Goal: Task Accomplishment & Management: Manage account settings

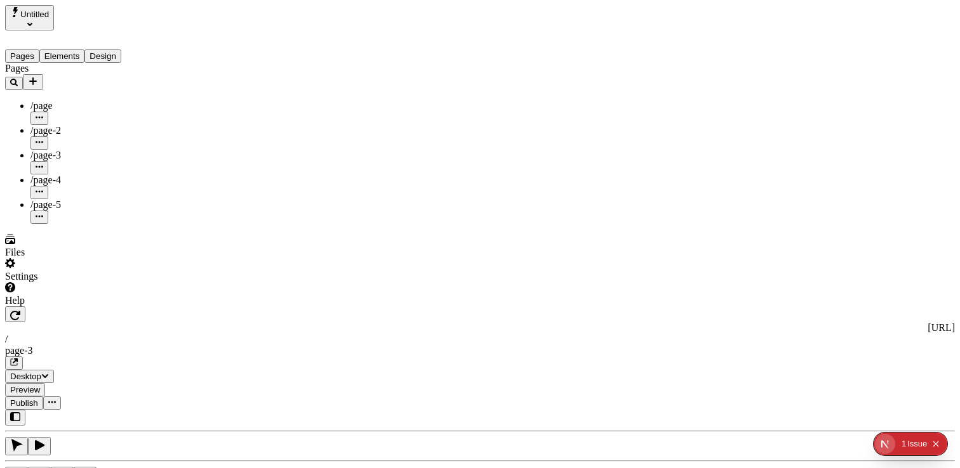
type input "2.4"
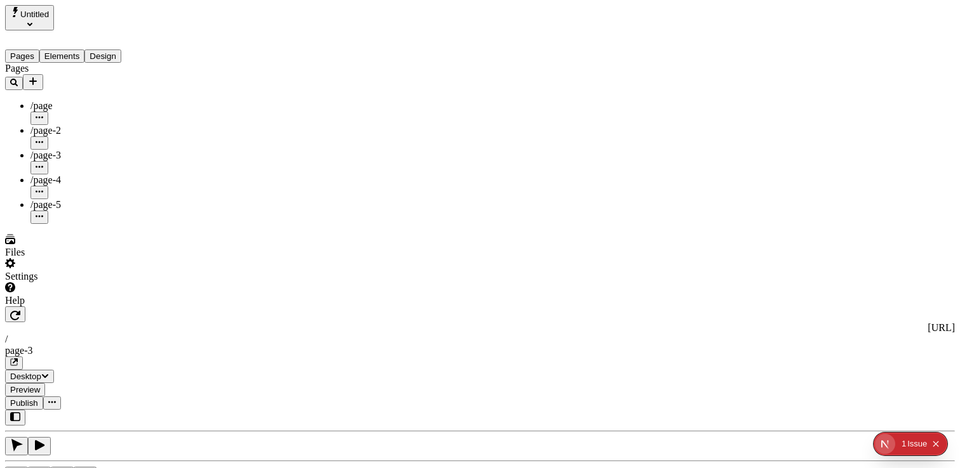
scroll to position [127, 0]
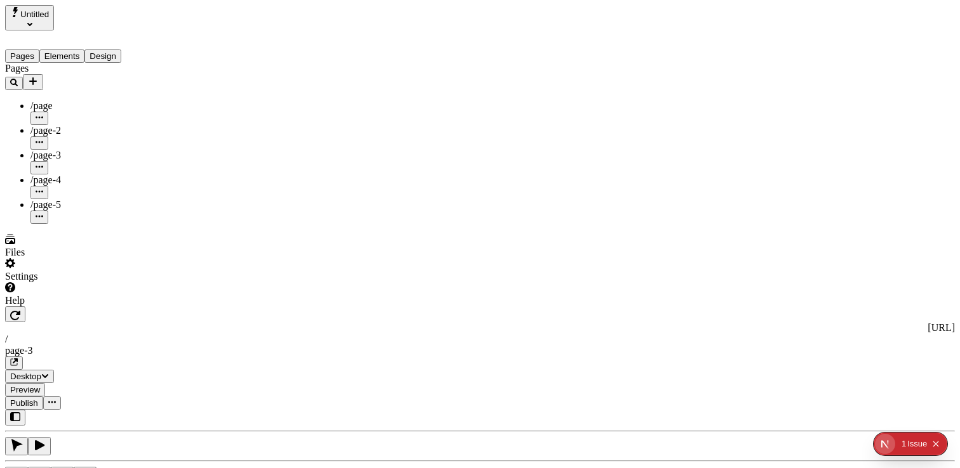
scroll to position [65, 0]
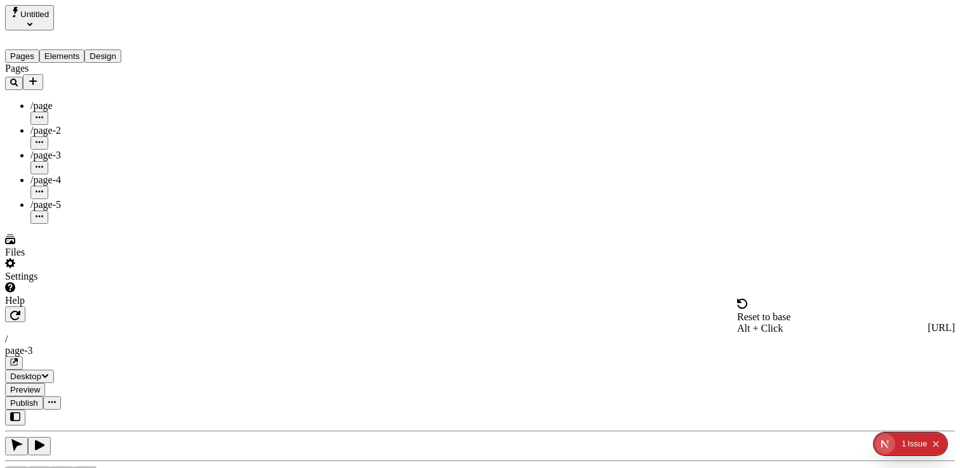
click at [781, 314] on span "Reset to base" at bounding box center [763, 317] width 53 height 11
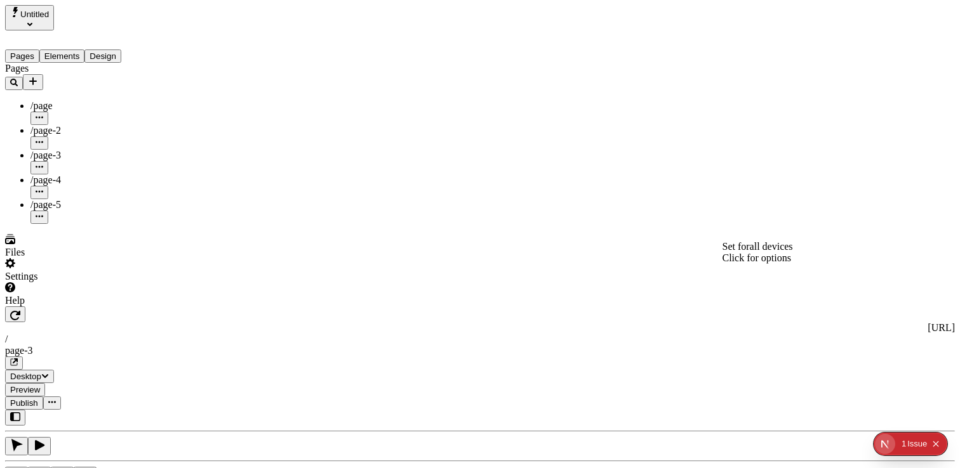
drag, startPoint x: 783, startPoint y: 254, endPoint x: 763, endPoint y: 244, distance: 21.6
click at [764, 250] on span "Reset to base" at bounding box center [763, 255] width 53 height 11
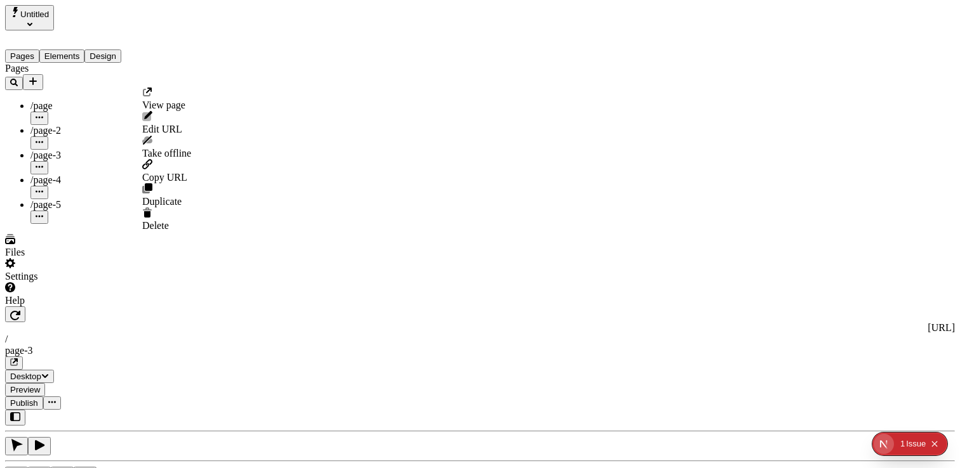
click at [43, 116] on icon "button" at bounding box center [40, 117] width 8 height 2
click at [86, 216] on div "Pages /page /page-2 /page-3 /page-4 /page-5" at bounding box center [81, 143] width 152 height 161
click at [37, 77] on icon "Add new" at bounding box center [33, 81] width 8 height 8
click at [213, 79] on span "Page from template" at bounding box center [188, 82] width 79 height 11
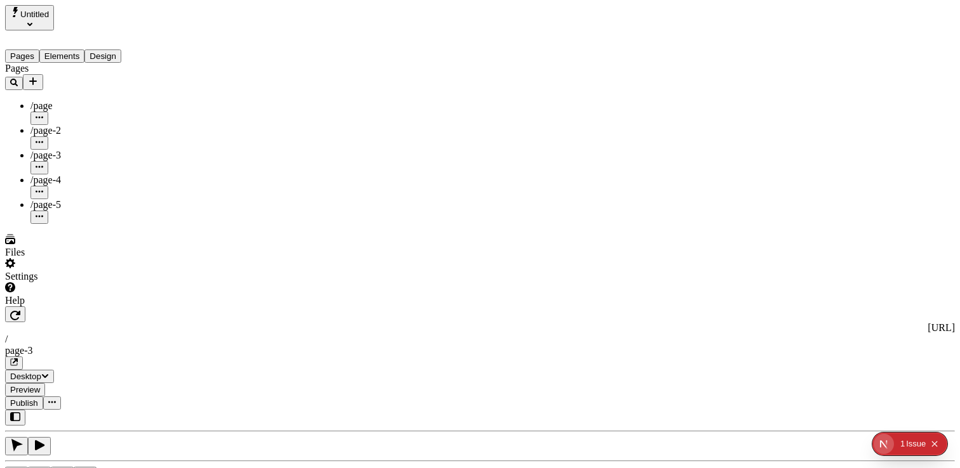
click at [51, 282] on div "Settings" at bounding box center [81, 276] width 152 height 11
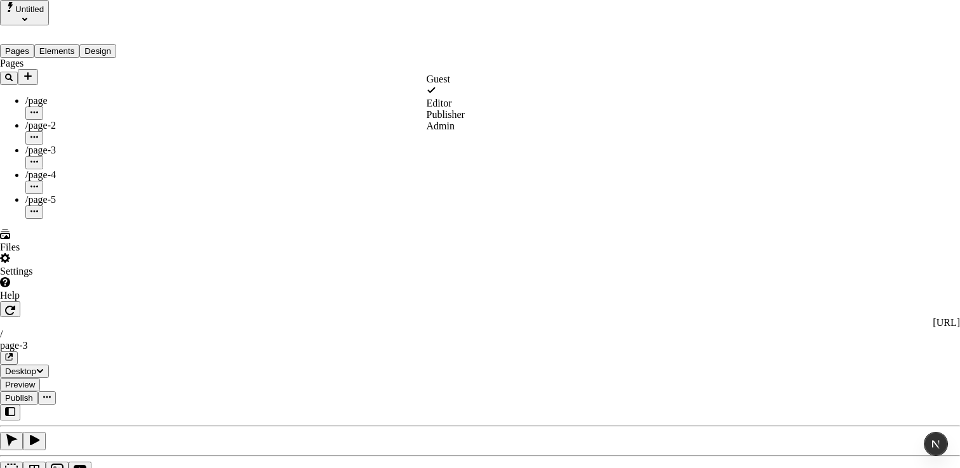
drag, startPoint x: 649, startPoint y: 89, endPoint x: 639, endPoint y: 86, distance: 10.0
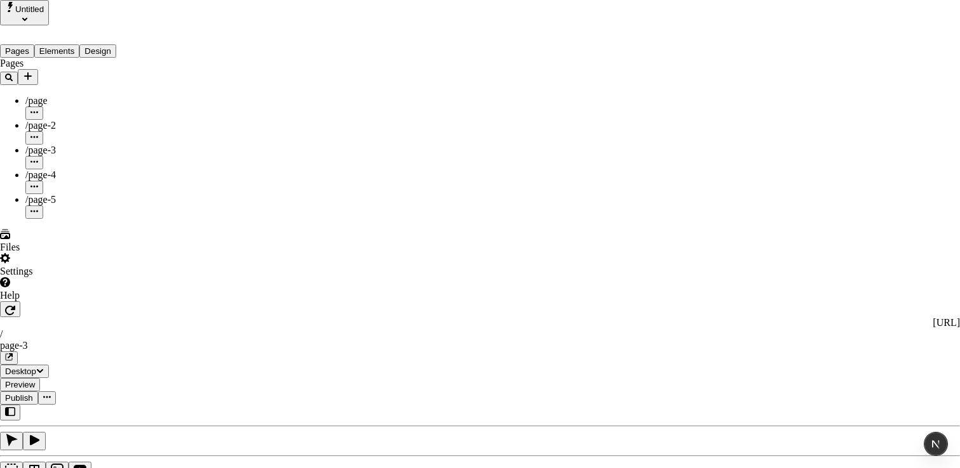
drag, startPoint x: 584, startPoint y: 78, endPoint x: 298, endPoint y: 36, distance: 288.6
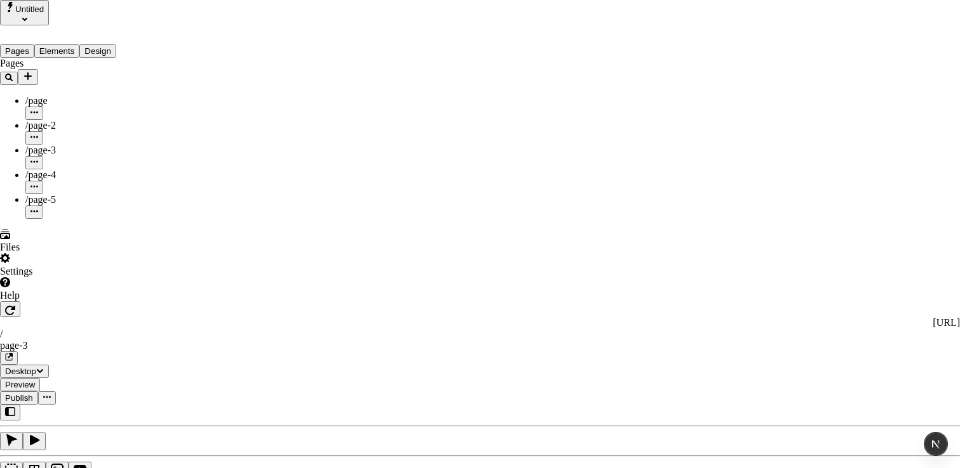
click at [638, 96] on span "Editor" at bounding box center [625, 91] width 25 height 11
click at [651, 106] on div "Publisher" at bounding box center [632, 103] width 38 height 11
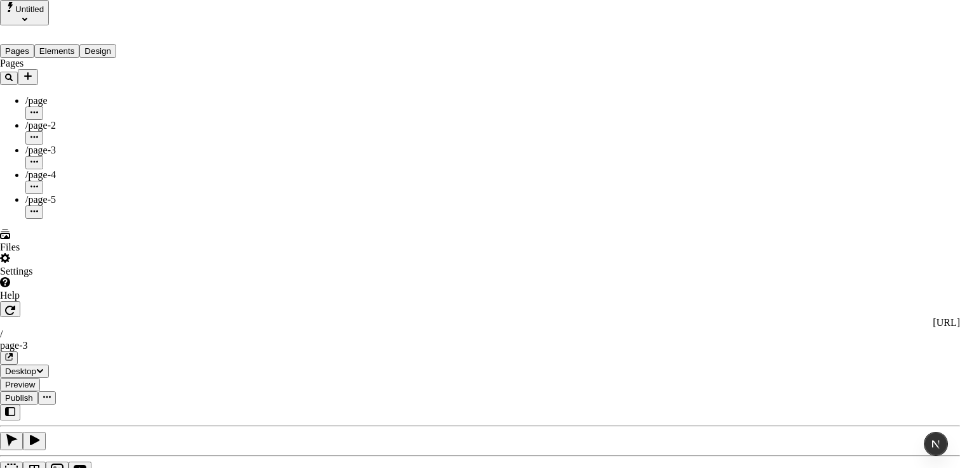
click at [637, 73] on span "Guest" at bounding box center [624, 67] width 23 height 11
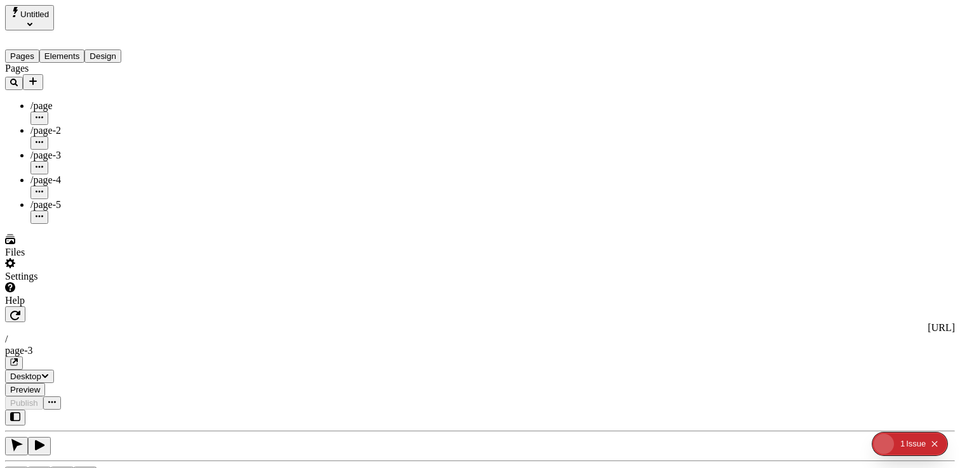
click at [42, 282] on div "Settings" at bounding box center [81, 276] width 152 height 11
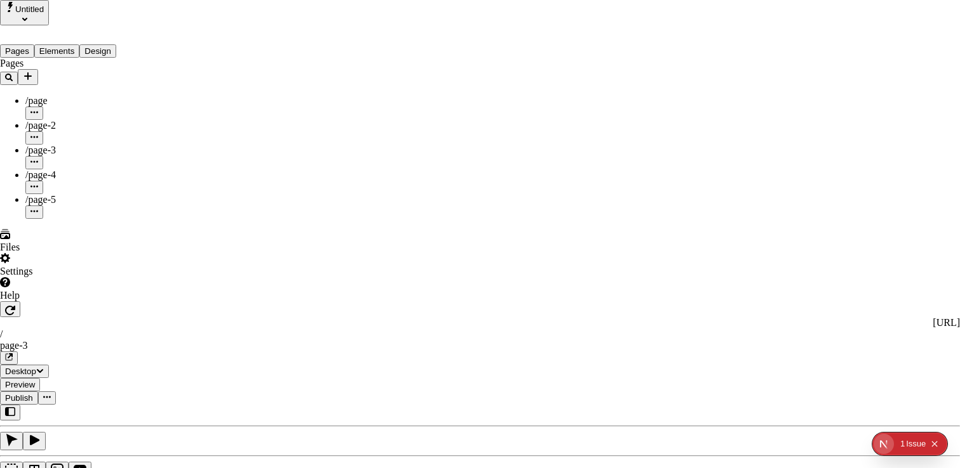
click at [689, 83] on div "Editor" at bounding box center [708, 76] width 38 height 11
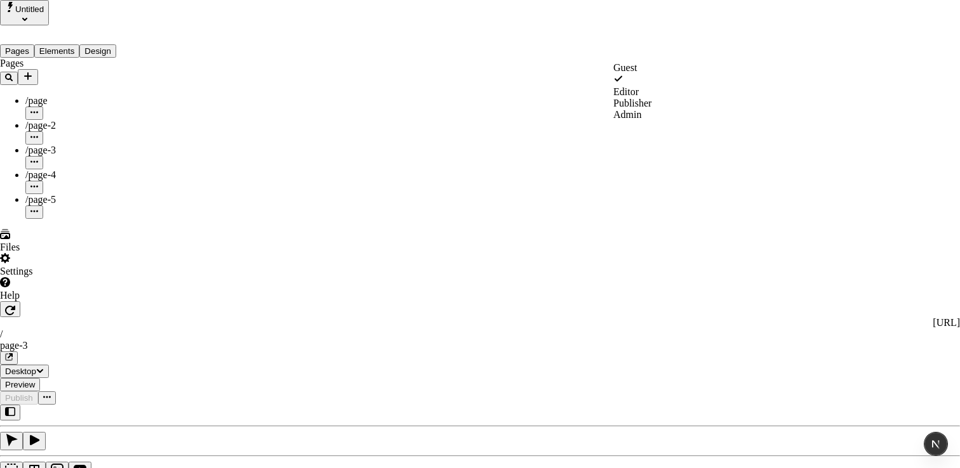
drag, startPoint x: 659, startPoint y: 55, endPoint x: 679, endPoint y: 56, distance: 19.7
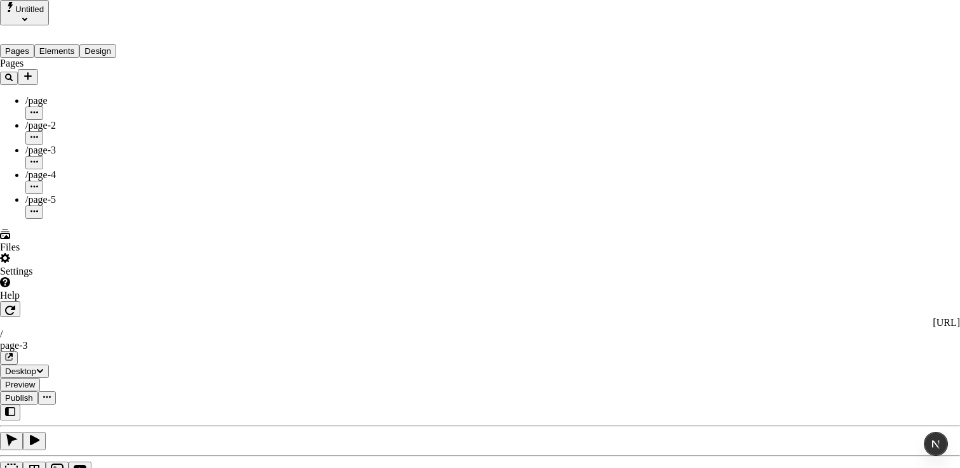
type input "teste@teste.con"
